Goal: Task Accomplishment & Management: Manage account settings

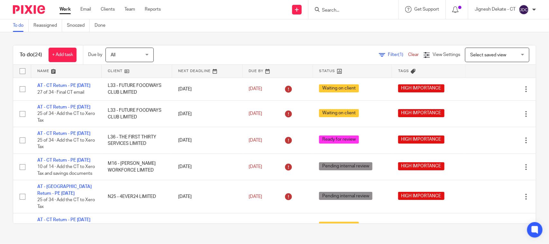
click at [328, 2] on div at bounding box center [354, 9] width 90 height 19
click at [327, 8] on input "Search" at bounding box center [351, 11] width 58 height 6
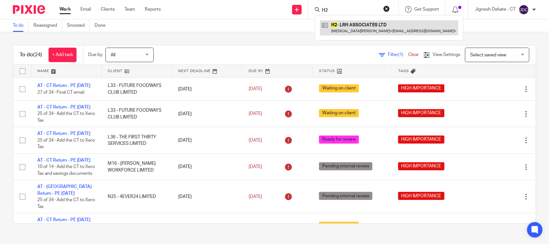
type input "H2"
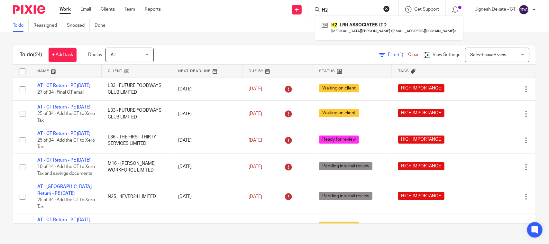
drag, startPoint x: 333, startPoint y: 7, endPoint x: 177, endPoint y: 7, distance: 156.4
click at [177, 7] on div "Send new email Create task Add client Request signature H2 H2 - LRH ASSOCIATES …" at bounding box center [360, 9] width 379 height 19
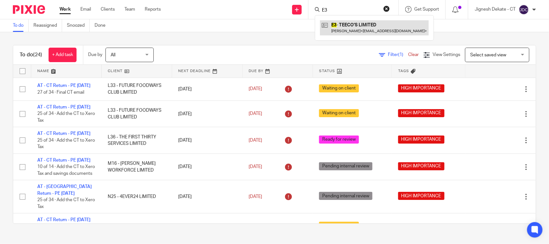
type input "E3"
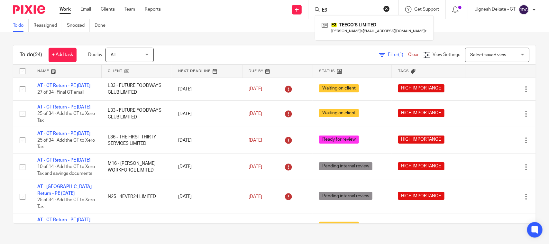
drag, startPoint x: 353, startPoint y: 9, endPoint x: 277, endPoint y: 8, distance: 76.0
click at [277, 8] on div "Send new email Create task Add client Request signature E3 E3 - TEECO'S LIMITED…" at bounding box center [360, 9] width 379 height 19
click at [22, 28] on link "To do" at bounding box center [21, 25] width 16 height 13
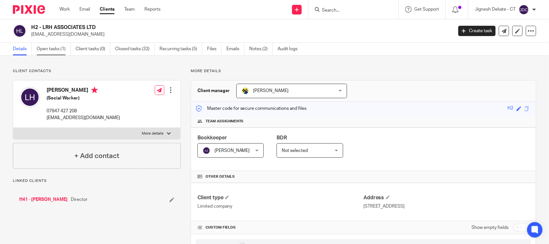
click at [52, 47] on link "Open tasks (1)" at bounding box center [54, 49] width 34 height 13
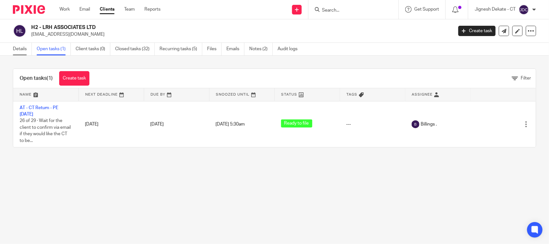
click at [18, 52] on link "Details" at bounding box center [22, 49] width 19 height 13
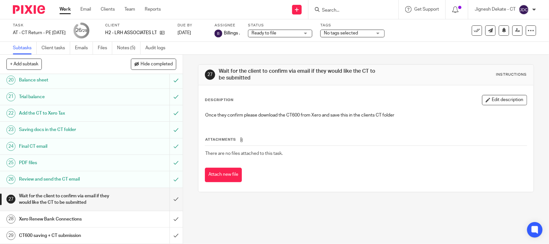
scroll to position [351, 0]
click at [167, 198] on input "submit" at bounding box center [91, 199] width 183 height 23
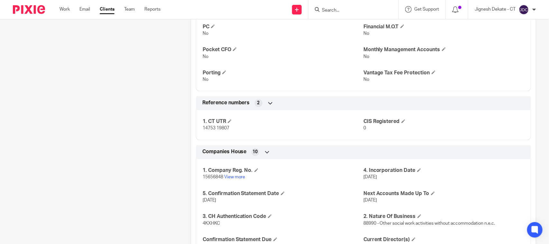
scroll to position [548, 0]
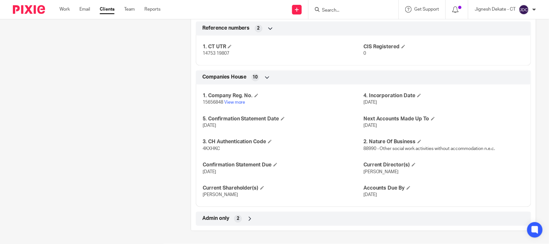
click at [215, 148] on span "4KXHKC" at bounding box center [211, 149] width 17 height 5
copy span "4KXHKC"
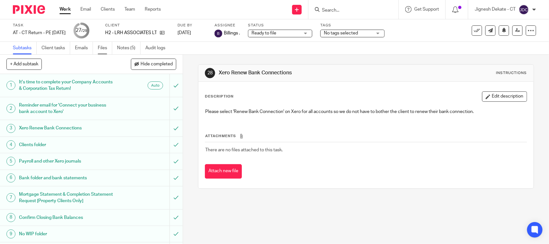
click at [103, 48] on link "Files" at bounding box center [105, 48] width 14 height 13
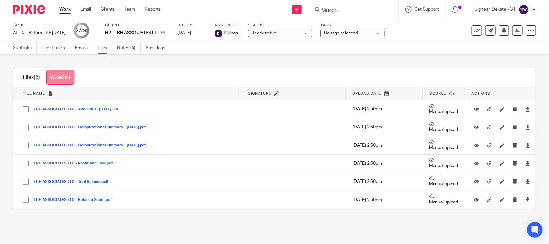
click at [67, 78] on button "Upload file" at bounding box center [60, 77] width 28 height 14
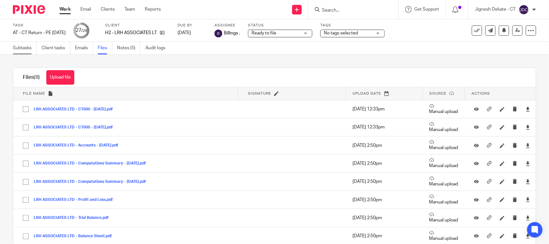
click at [23, 46] on link "Subtasks" at bounding box center [25, 48] width 24 height 13
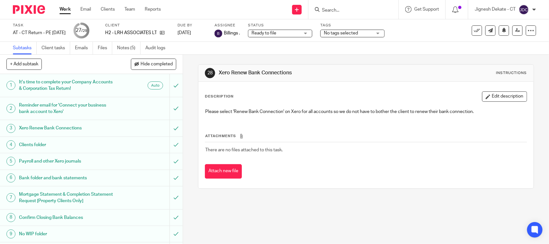
scroll to position [351, 0]
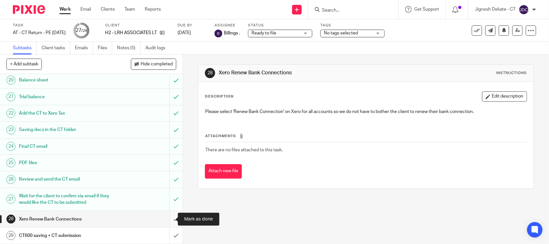
click at [168, 219] on input "submit" at bounding box center [91, 219] width 183 height 16
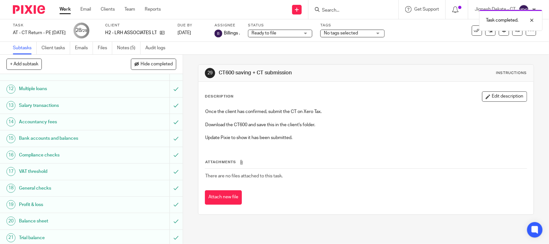
scroll to position [351, 0]
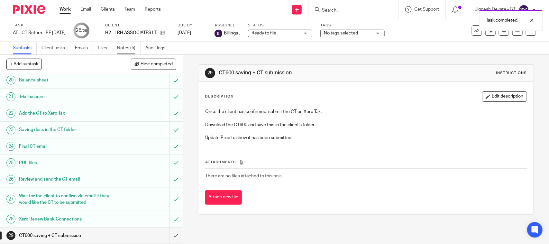
click at [131, 49] on link "Notes (5)" at bounding box center [128, 48] width 23 height 13
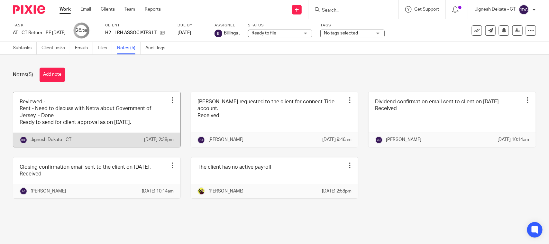
click at [107, 119] on link at bounding box center [96, 119] width 167 height 55
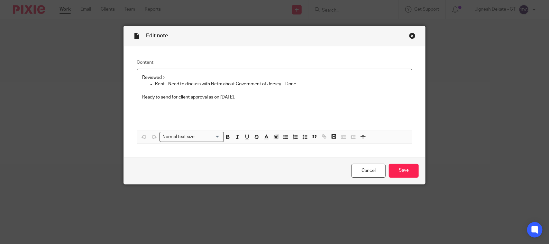
click at [260, 99] on p "Ready to send for client approval as on 21/07/2025." at bounding box center [274, 97] width 265 height 6
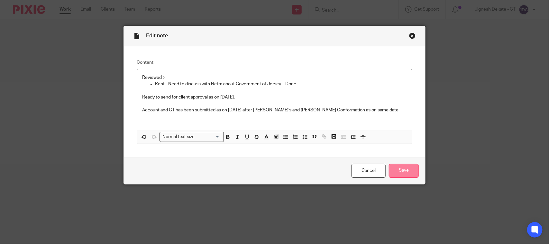
click at [395, 168] on input "Save" at bounding box center [404, 171] width 30 height 14
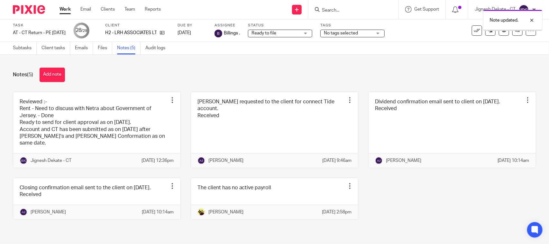
scroll to position [5, 0]
click at [23, 45] on link "Subtasks" at bounding box center [25, 48] width 24 height 13
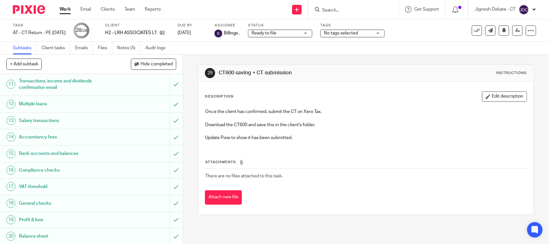
scroll to position [351, 0]
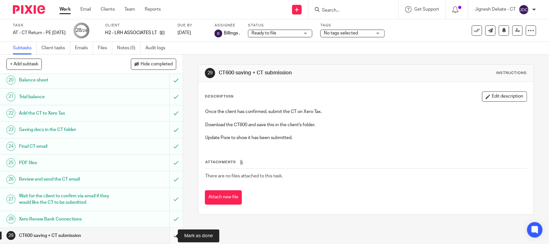
click at [168, 237] on input "submit" at bounding box center [91, 236] width 183 height 16
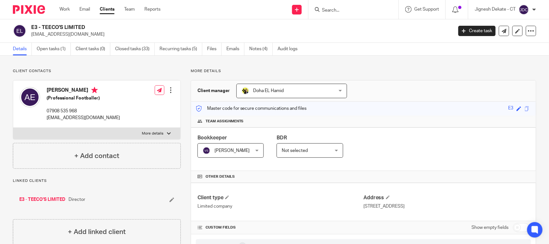
click at [329, 12] on input "Search" at bounding box center [351, 11] width 58 height 6
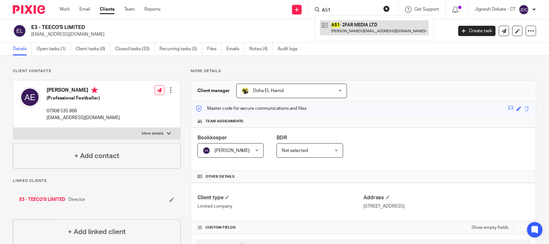
type input "A51"
click at [347, 29] on link at bounding box center [374, 27] width 109 height 15
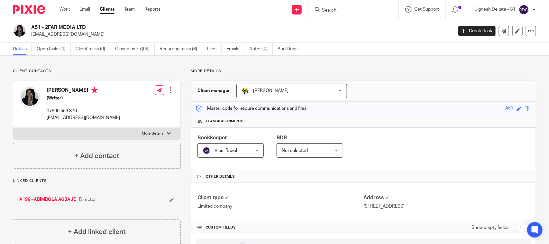
click at [341, 11] on input "Search" at bounding box center [351, 11] width 58 height 6
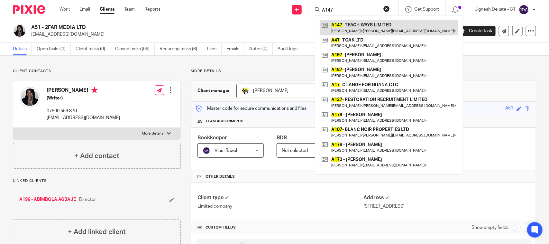
type input "A147"
click at [344, 27] on link at bounding box center [389, 27] width 138 height 15
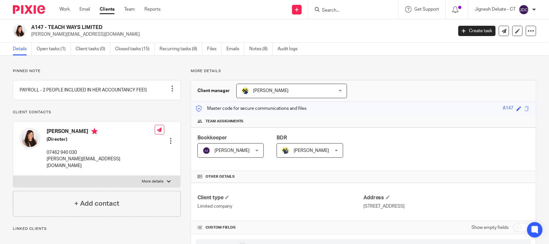
click at [334, 12] on input "Search" at bounding box center [351, 11] width 58 height 6
type input "K44"
click at [359, 37] on div "K44 - DMK ENGINEERING LTD David Keogh < davidkeogh93@gmail.com >" at bounding box center [374, 27] width 119 height 25
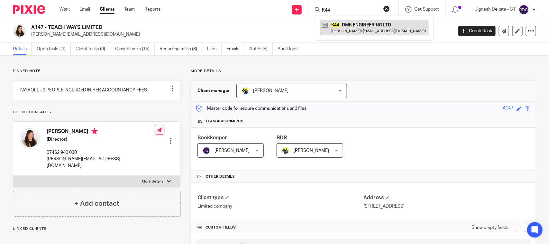
click at [358, 31] on link at bounding box center [374, 27] width 109 height 15
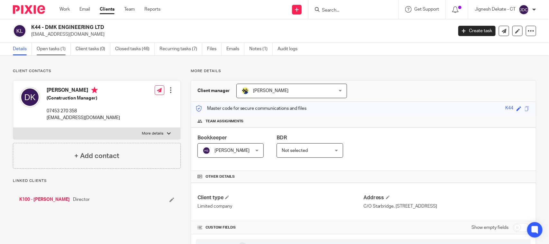
click at [47, 46] on link "Open tasks (1)" at bounding box center [54, 49] width 34 height 13
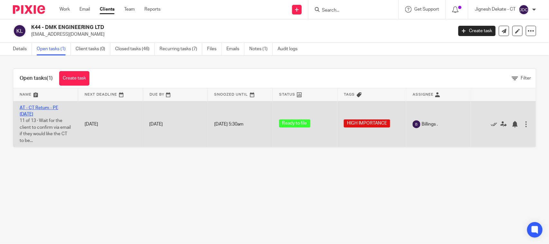
click at [34, 112] on link "AT - CT Return - PE 31-05-2025" at bounding box center [39, 111] width 39 height 11
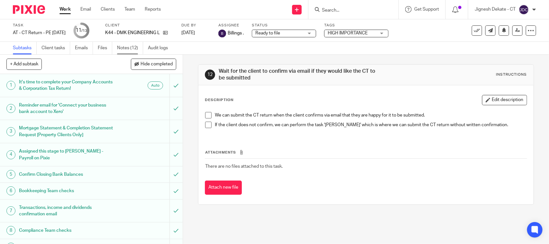
click at [131, 47] on link "Notes (12)" at bounding box center [130, 48] width 26 height 13
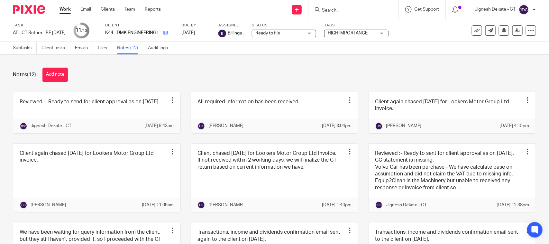
click at [168, 31] on link at bounding box center [164, 33] width 8 height 6
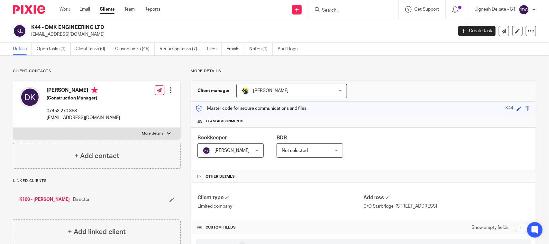
click at [329, 11] on input "Search" at bounding box center [351, 11] width 58 height 6
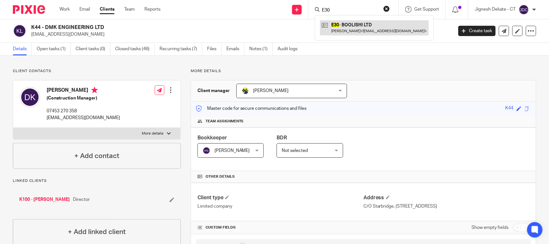
type input "E30"
click at [347, 26] on link at bounding box center [374, 27] width 109 height 15
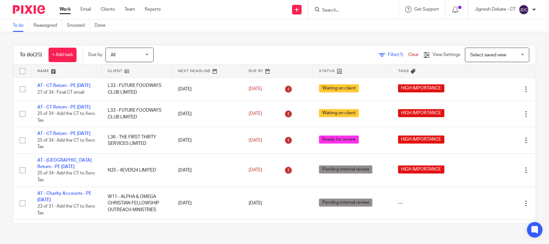
click at [327, 15] on div at bounding box center [354, 9] width 90 height 19
click at [330, 9] on input "Search" at bounding box center [351, 11] width 58 height 6
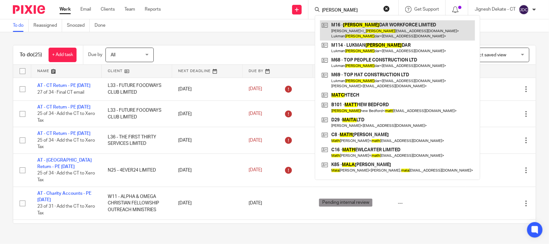
type input "[PERSON_NAME]"
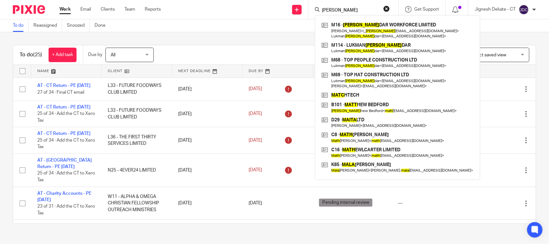
click at [386, 9] on button "reset" at bounding box center [387, 8] width 6 height 6
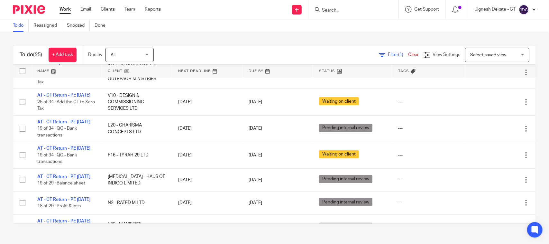
scroll to position [121, 0]
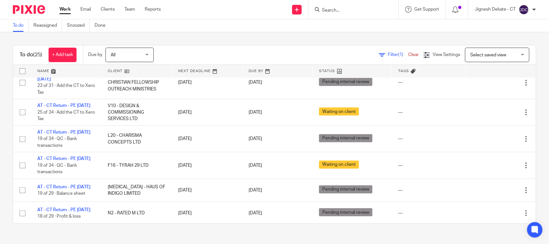
click at [330, 10] on input "Search" at bounding box center [351, 11] width 58 height 6
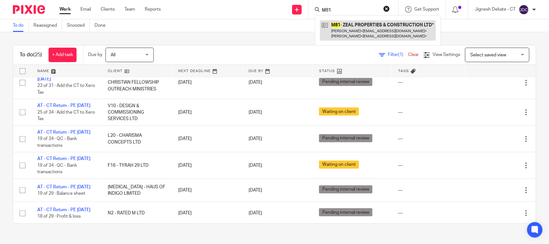
type input "M81"
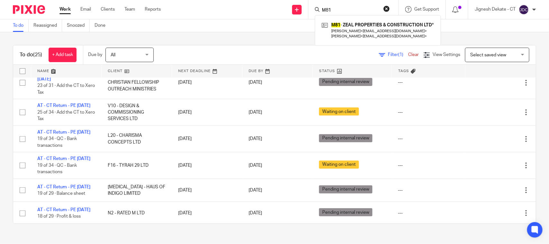
click at [263, 38] on div "To do (25) + Add task Due by All All Today Tomorrow This week Next week This mo…" at bounding box center [274, 134] width 549 height 204
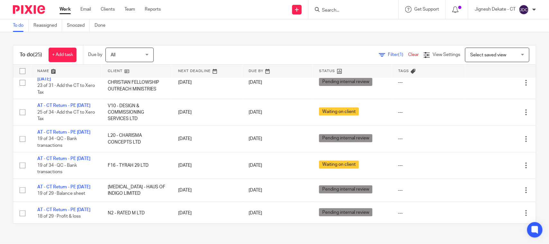
click at [16, 25] on link "To do" at bounding box center [21, 25] width 16 height 13
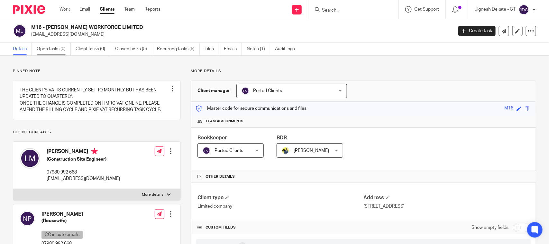
click at [46, 52] on link "Open tasks (0)" at bounding box center [54, 49] width 34 height 13
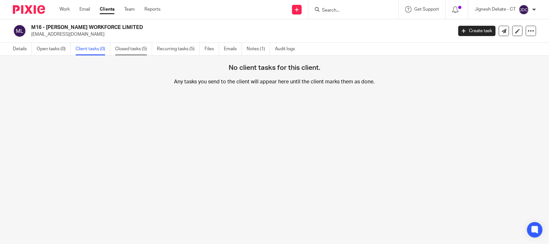
click at [120, 51] on link "Closed tasks (5)" at bounding box center [133, 49] width 37 height 13
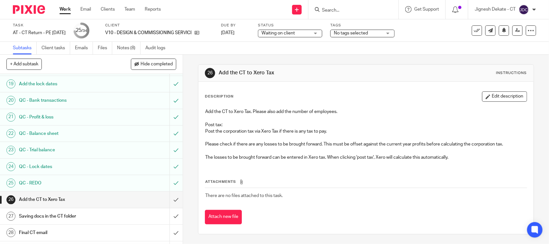
scroll to position [434, 0]
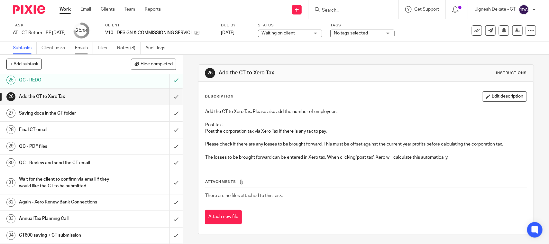
click at [83, 47] on link "Emails" at bounding box center [84, 48] width 18 height 13
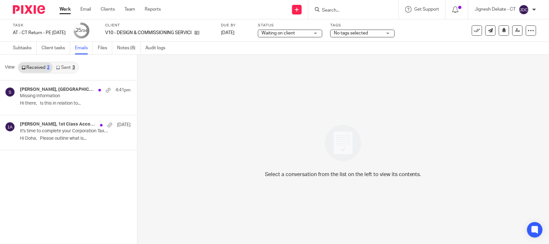
click at [69, 65] on link "Sent 3" at bounding box center [65, 67] width 25 height 10
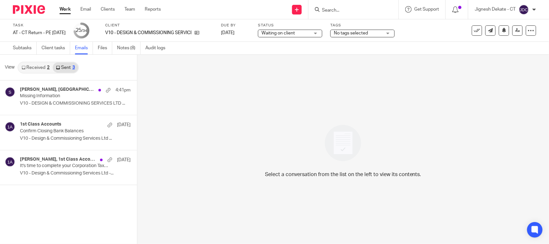
click at [31, 65] on link "Received 2" at bounding box center [35, 67] width 34 height 10
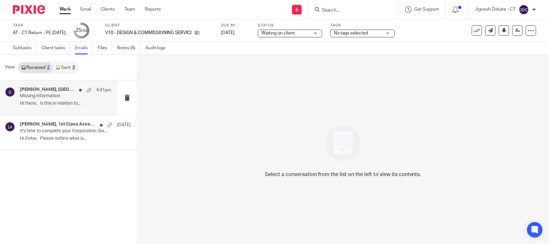
click at [46, 99] on div "Marcel Van Mellaerts, Starbridge 4:41pm Missing Information Hi there, Is this i…" at bounding box center [65, 98] width 91 height 22
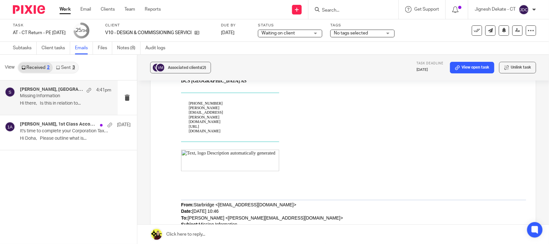
scroll to position [322, 0]
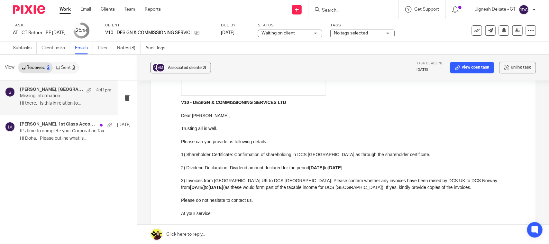
click at [235, 151] on p "1) Shareholder Certificate: Confirmation of shareholding in DCS Norway as throu…" at bounding box center [353, 154] width 345 height 6
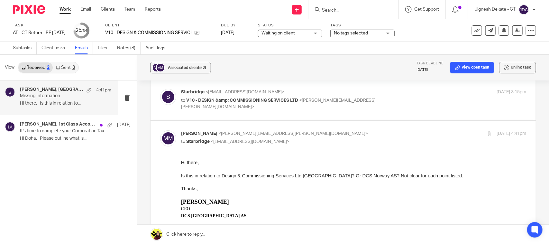
scroll to position [40, 0]
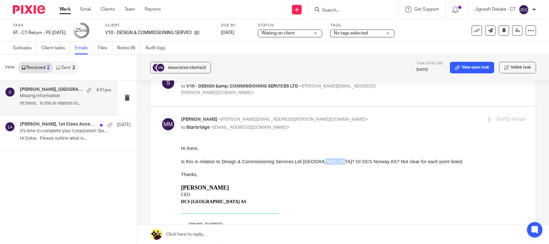
drag, startPoint x: 318, startPoint y: 159, endPoint x: 337, endPoint y: 159, distance: 18.7
click at [337, 159] on span "Is this in relation to Design & Commissioning Services Ltd UK? Or DCS Norway AS…" at bounding box center [322, 161] width 283 height 5
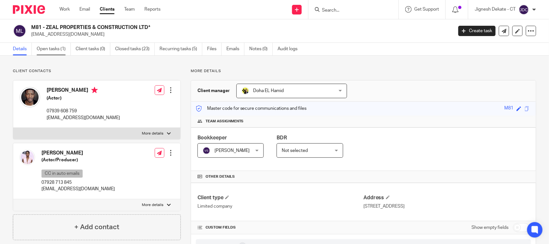
click at [57, 48] on link "Open tasks (1)" at bounding box center [54, 49] width 34 height 13
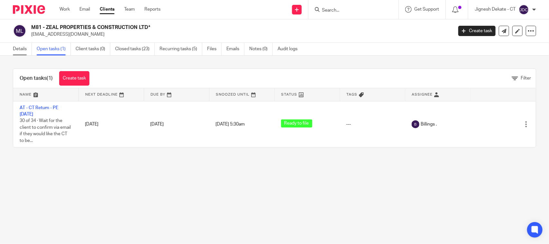
click at [22, 45] on link "Details" at bounding box center [22, 49] width 19 height 13
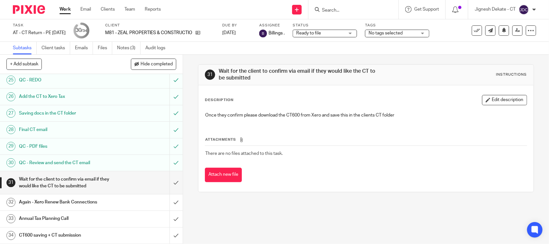
scroll to position [434, 0]
click at [105, 49] on link "Files" at bounding box center [105, 48] width 14 height 13
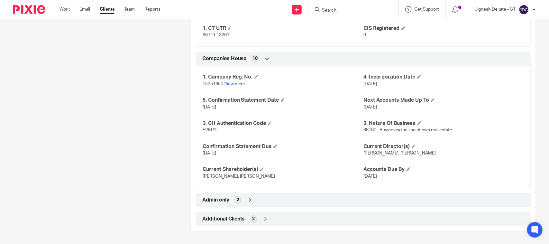
scroll to position [613, 0]
click at [204, 129] on span "EVKP2L" at bounding box center [211, 130] width 16 height 5
copy span "EVKP2L"
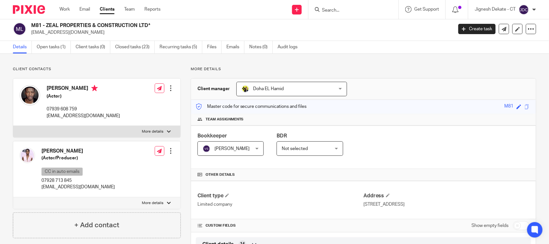
scroll to position [0, 0]
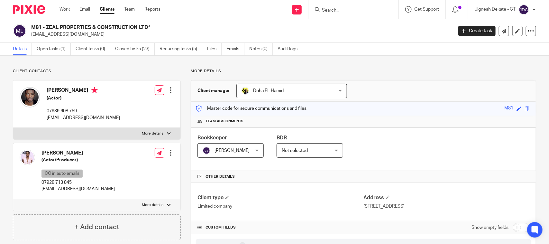
drag, startPoint x: 78, startPoint y: 156, endPoint x: 42, endPoint y: 156, distance: 35.4
click at [42, 156] on h4 "Lashana Lynch" at bounding box center [78, 153] width 73 height 7
copy h4 "Lashana Lynch"
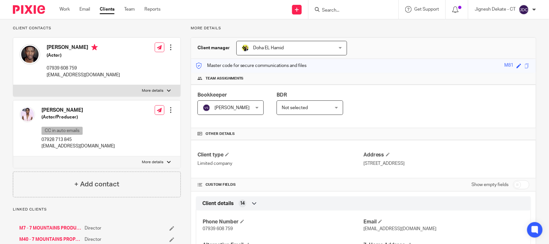
scroll to position [40, 0]
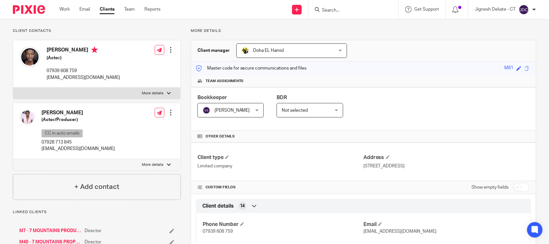
drag, startPoint x: 44, startPoint y: 50, endPoint x: 84, endPoint y: 52, distance: 40.3
click at [84, 52] on div "Zackary Momoh (Actor) 07939 608 759 zackarymomoh@gmail.com" at bounding box center [70, 63] width 100 height 41
drag, startPoint x: 41, startPoint y: 115, endPoint x: 79, endPoint y: 114, distance: 37.7
click at [79, 114] on h4 "Lashana Lynch" at bounding box center [78, 112] width 73 height 7
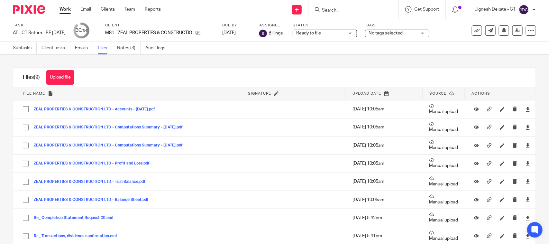
drag, startPoint x: 67, startPoint y: 79, endPoint x: 70, endPoint y: 80, distance: 3.3
click at [67, 79] on button "Upload file" at bounding box center [60, 77] width 28 height 14
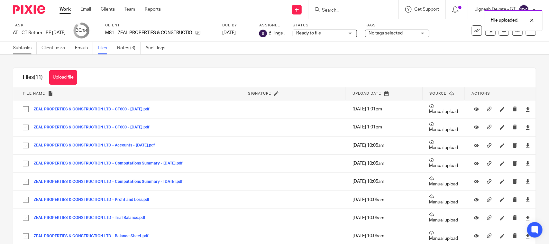
click at [21, 47] on link "Subtasks" at bounding box center [25, 48] width 24 height 13
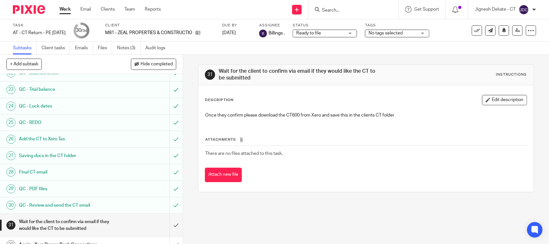
scroll to position [434, 0]
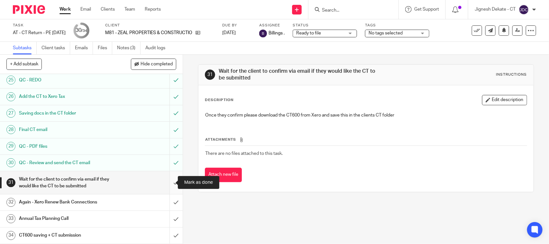
click at [165, 181] on input "submit" at bounding box center [91, 182] width 183 height 23
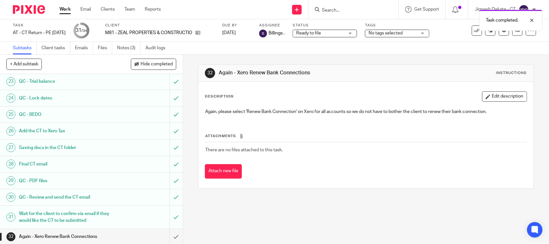
scroll to position [434, 0]
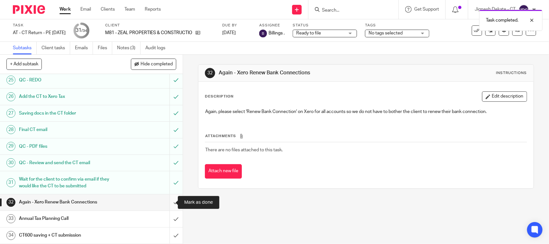
click at [167, 203] on input "submit" at bounding box center [91, 202] width 183 height 16
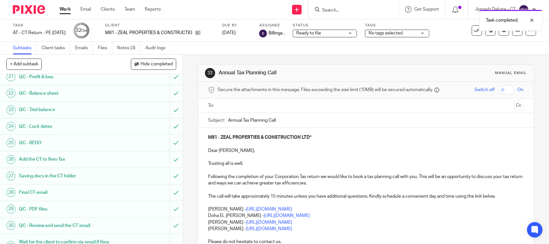
click at [258, 168] on p at bounding box center [366, 170] width 316 height 6
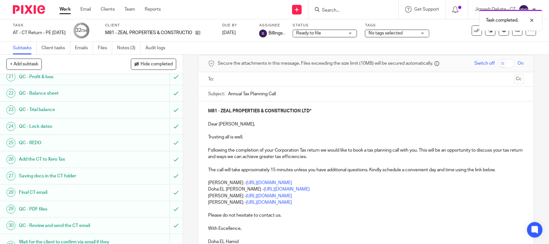
scroll to position [80, 0]
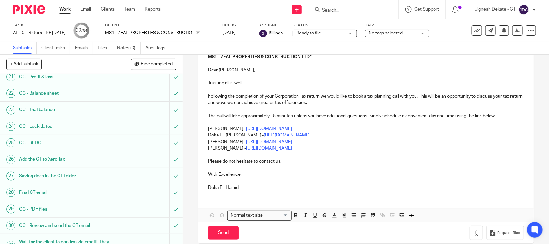
click at [313, 152] on p at bounding box center [366, 155] width 316 height 6
click at [323, 150] on p "Bobo Lee - https://calendly.com/meetwithbobolee/call" at bounding box center [366, 148] width 316 height 6
click at [208, 142] on p "Yasmine Kaleem - https://calendly.com/meetwithyasminekaleem/call" at bounding box center [366, 142] width 316 height 6
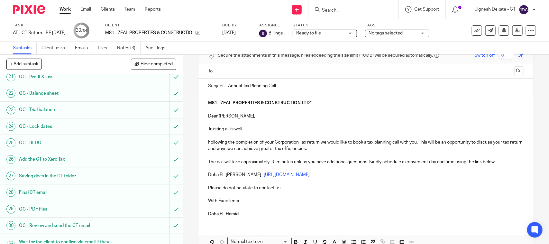
scroll to position [0, 0]
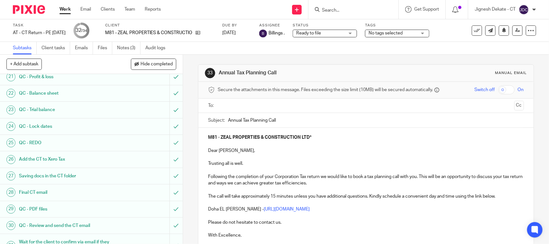
click at [233, 107] on input "text" at bounding box center [366, 105] width 292 height 7
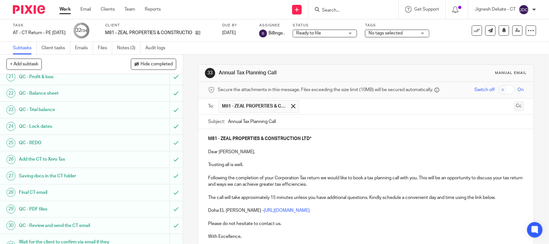
click at [515, 105] on button "Cc" at bounding box center [520, 106] width 10 height 10
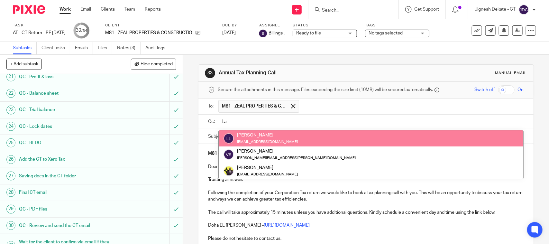
type input "La"
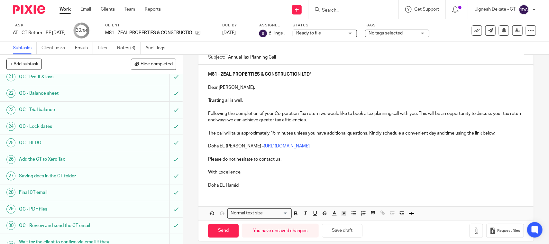
scroll to position [89, 0]
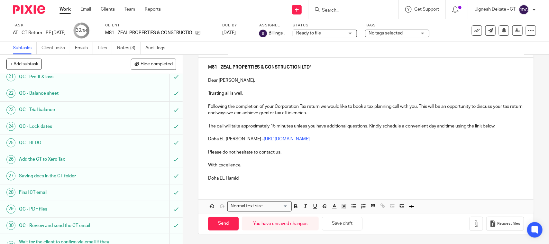
drag, startPoint x: 223, startPoint y: 225, endPoint x: 264, endPoint y: 202, distance: 46.7
click at [263, 203] on form "Secure the attachments in this message. Files exceeding the size limit (10MB) w…" at bounding box center [366, 114] width 335 height 240
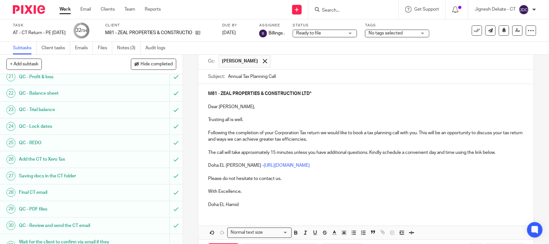
scroll to position [80, 0]
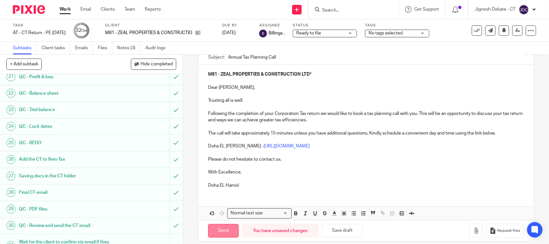
click at [215, 229] on input "Send" at bounding box center [223, 231] width 31 height 14
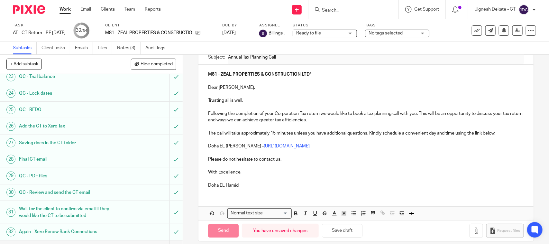
scroll to position [434, 0]
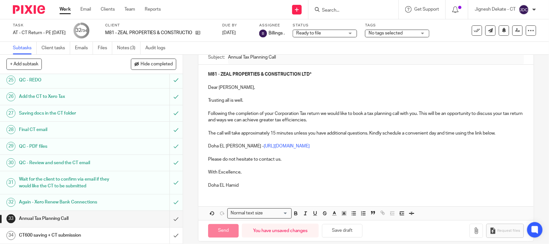
type input "Sent"
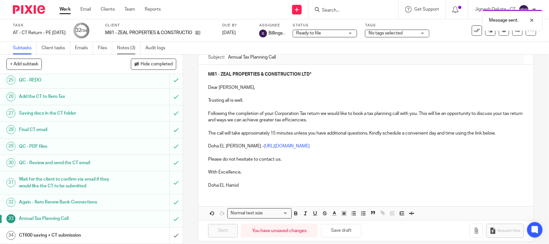
click at [125, 50] on link "Notes (3)" at bounding box center [128, 48] width 23 height 13
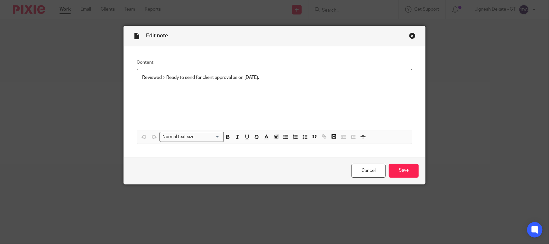
click at [276, 76] on p "Reviewed :- Ready to send for client approval as on 13/08/2025." at bounding box center [274, 77] width 265 height 6
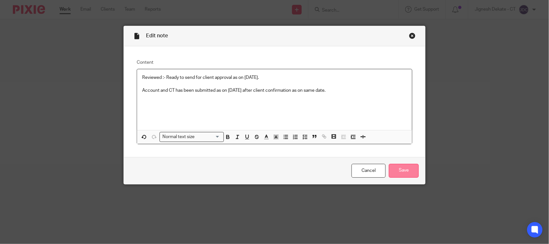
click at [399, 167] on input "Save" at bounding box center [404, 171] width 30 height 14
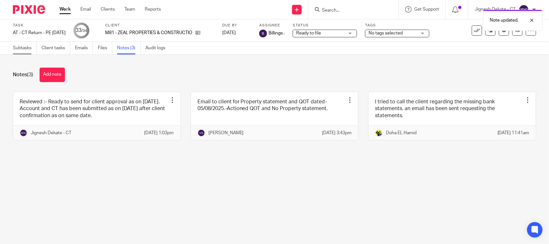
click at [15, 47] on link "Subtasks" at bounding box center [25, 48] width 24 height 13
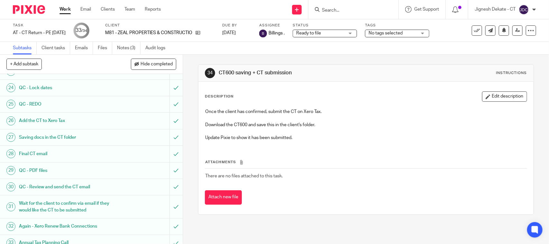
scroll to position [434, 0]
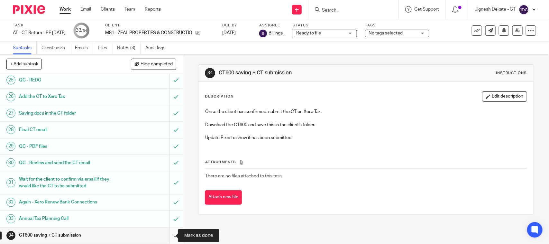
click at [172, 232] on input "submit" at bounding box center [91, 236] width 183 height 16
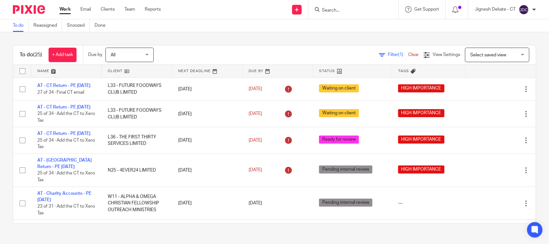
click at [304, 34] on div "To do (25) + Add task Due by All All [DATE] [DATE] This week Next week This mon…" at bounding box center [274, 134] width 549 height 204
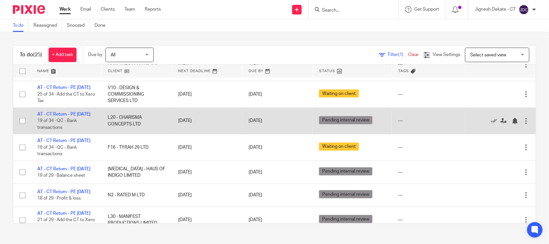
scroll to position [150, 0]
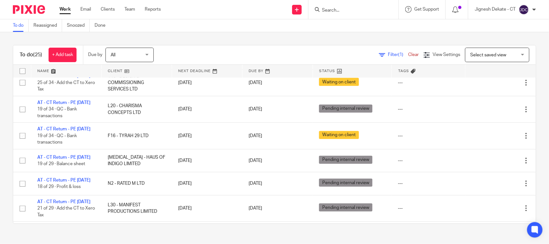
click at [19, 27] on link "To do" at bounding box center [21, 25] width 16 height 13
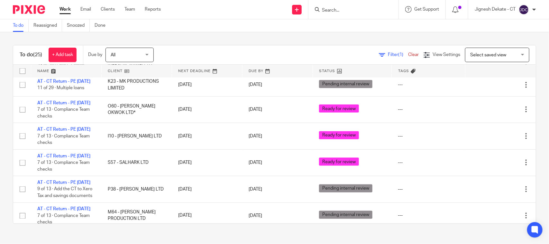
scroll to position [322, 0]
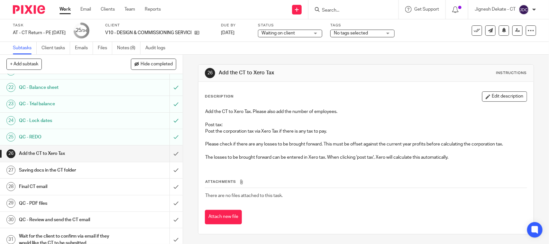
scroll to position [434, 0]
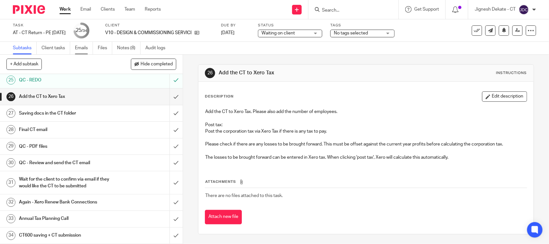
click at [84, 47] on link "Emails" at bounding box center [84, 48] width 18 height 13
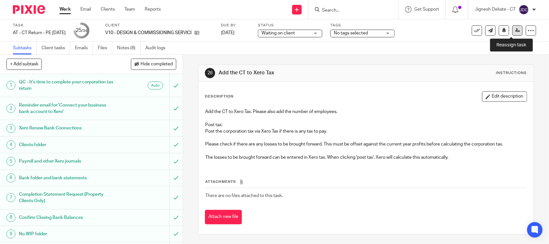
click at [516, 30] on icon at bounding box center [518, 30] width 5 height 5
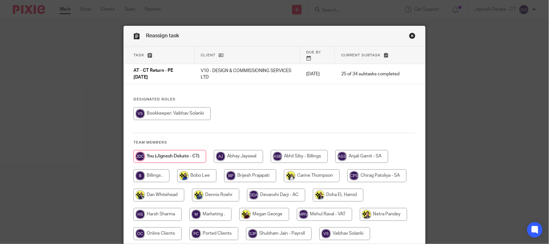
click at [189, 107] on input "radio" at bounding box center [172, 113] width 77 height 13
radio input "true"
click at [409, 37] on link "Close this dialog window" at bounding box center [412, 37] width 6 height 9
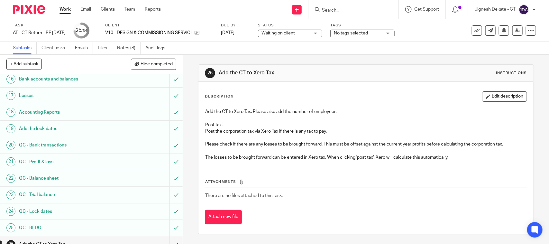
scroll to position [282, 0]
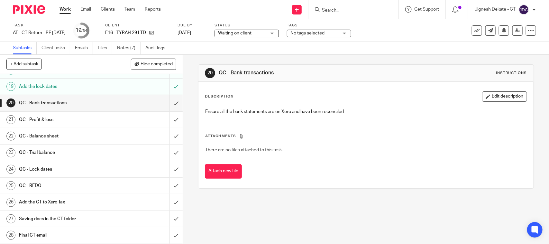
scroll to position [322, 0]
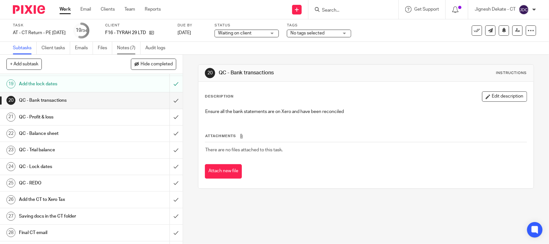
click at [126, 46] on link "Notes (7)" at bounding box center [128, 48] width 23 height 13
